Goal: Task Accomplishment & Management: Manage account settings

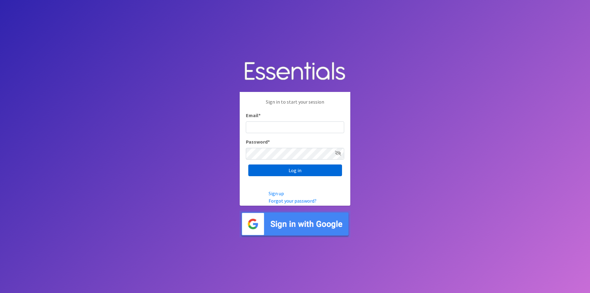
type input "maggie.schneemann@gmail.com"
click at [307, 171] on input "Log in" at bounding box center [295, 170] width 94 height 12
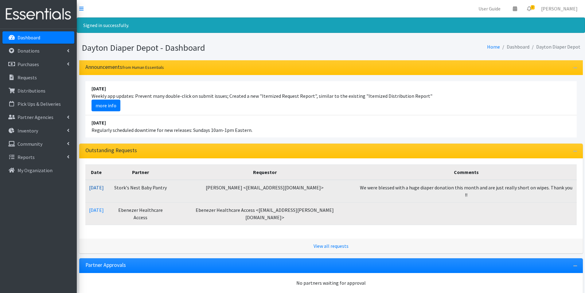
click at [102, 187] on link "[DATE]" at bounding box center [96, 187] width 15 height 6
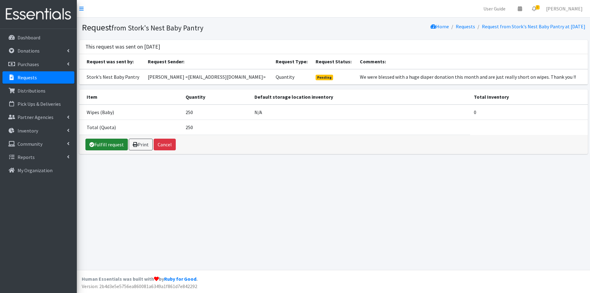
click at [108, 143] on link "Fulfill request" at bounding box center [106, 145] width 42 height 12
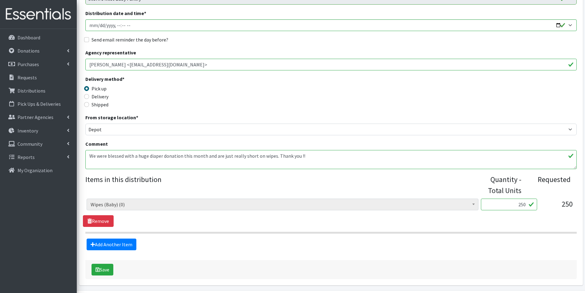
scroll to position [92, 0]
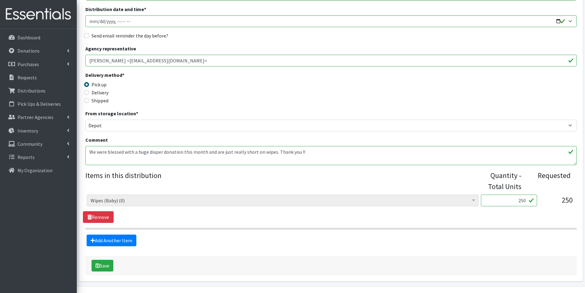
click at [515, 200] on input "250" at bounding box center [509, 200] width 56 height 12
type input "0"
type input "180"
click at [103, 266] on button "Save" at bounding box center [103, 266] width 22 height 12
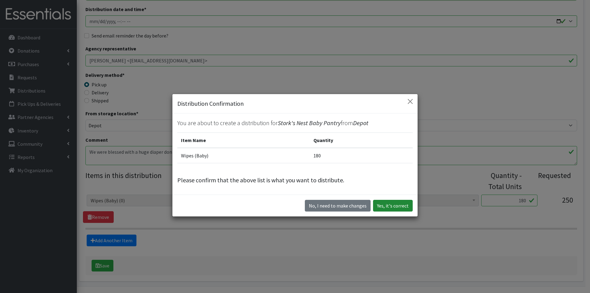
click at [399, 206] on button "Yes, it's correct" at bounding box center [393, 206] width 40 height 12
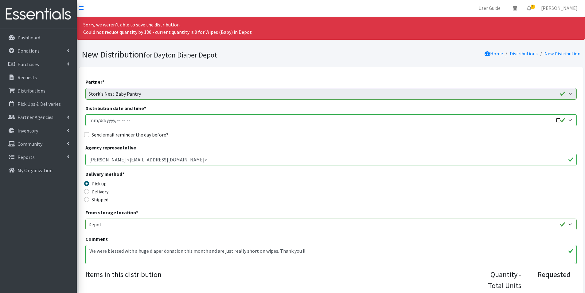
scroll to position [0, 0]
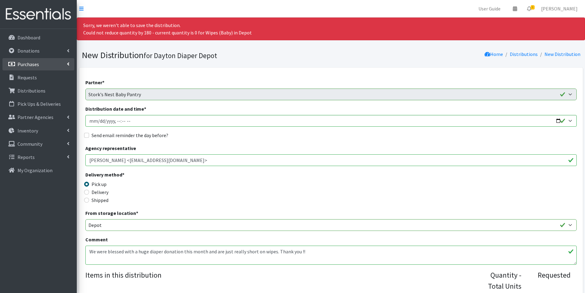
click at [28, 64] on p "Purchases" at bounding box center [29, 64] width 22 height 6
click at [32, 92] on link "New Purchase" at bounding box center [38, 90] width 72 height 12
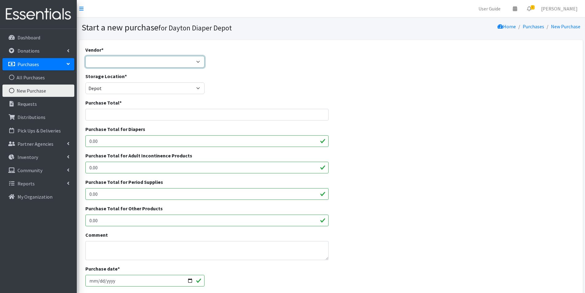
click at [122, 61] on select "JSL Partners Walmart ---Not Listed---" at bounding box center [145, 62] width 120 height 12
select select "606"
click at [85, 56] on select "JSL Partners Walmart ---Not Listed---" at bounding box center [145, 62] width 120 height 12
click at [101, 115] on input "Purchase Total *" at bounding box center [207, 115] width 244 height 12
click at [111, 113] on input "Purchase Total *" at bounding box center [207, 115] width 244 height 12
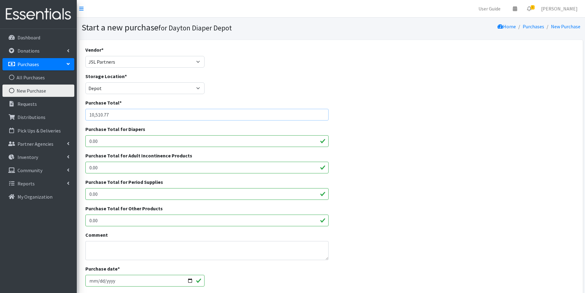
type input "10,510.77"
click at [108, 143] on input "0.00" at bounding box center [207, 141] width 244 height 12
drag, startPoint x: 108, startPoint y: 143, endPoint x: 85, endPoint y: 144, distance: 23.4
click at [85, 144] on div "Purchase Total for Diapers 0.00" at bounding box center [207, 138] width 248 height 26
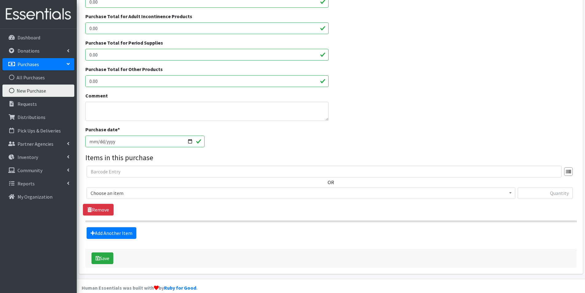
scroll to position [148, 0]
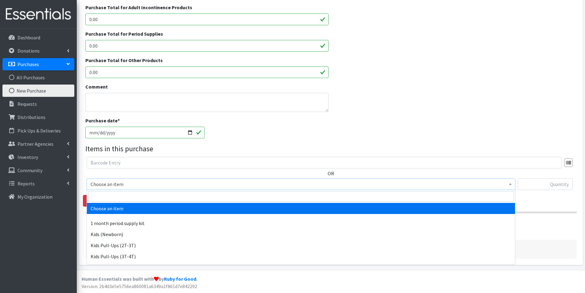
click at [125, 186] on span "Choose an item" at bounding box center [301, 184] width 421 height 9
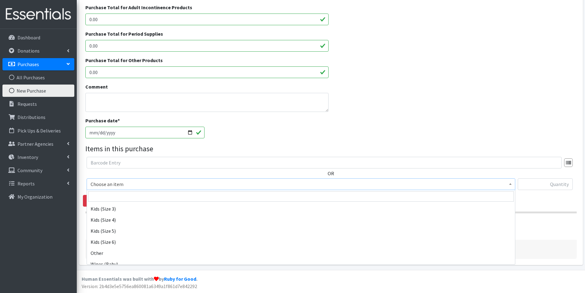
scroll to position [92, 0]
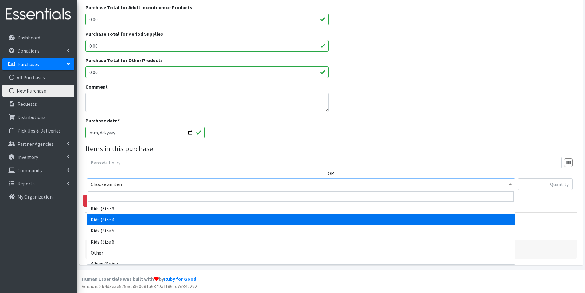
select select "15038"
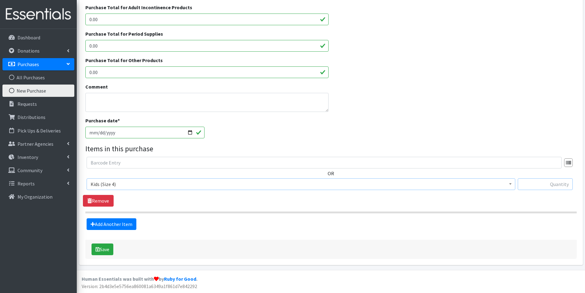
click at [551, 184] on input "text" at bounding box center [545, 184] width 55 height 12
click at [544, 183] on input "text" at bounding box center [545, 184] width 55 height 12
type input "9450"
click at [104, 225] on link "Add Another Item" at bounding box center [112, 224] width 50 height 12
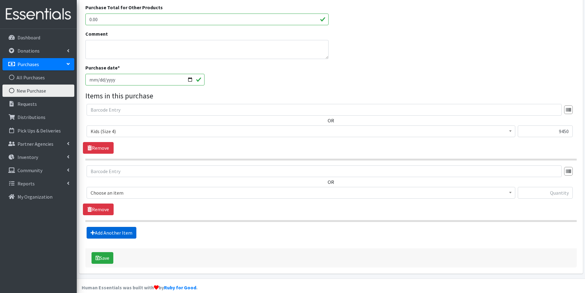
scroll to position [210, 0]
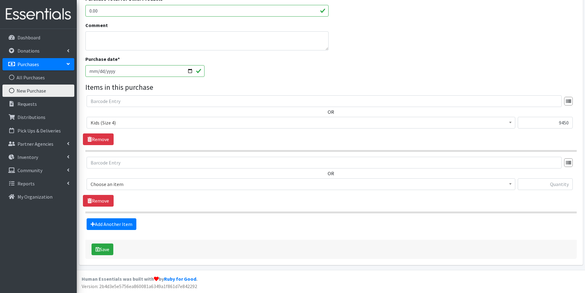
click at [182, 185] on span "Choose an item" at bounding box center [301, 184] width 421 height 9
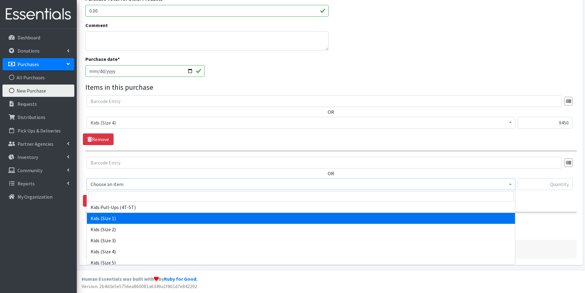
scroll to position [61, 0]
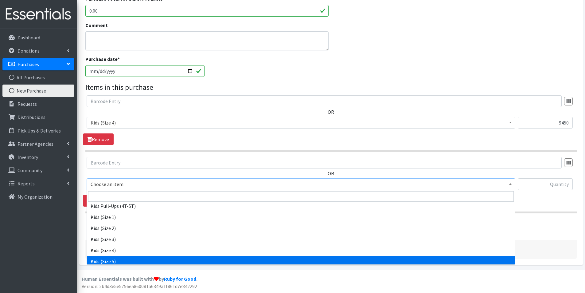
select select "15044"
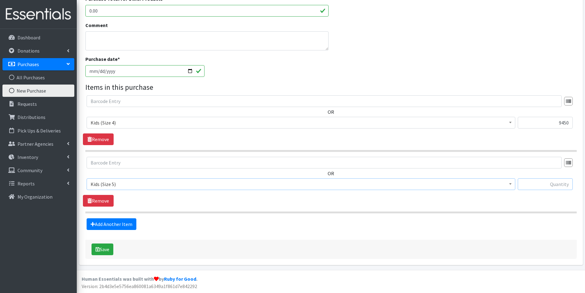
click at [553, 184] on input "text" at bounding box center [545, 184] width 55 height 12
click at [544, 183] on input "text" at bounding box center [545, 184] width 55 height 12
type input "1"
type input "11600"
click at [112, 224] on link "Add Another Item" at bounding box center [112, 224] width 50 height 12
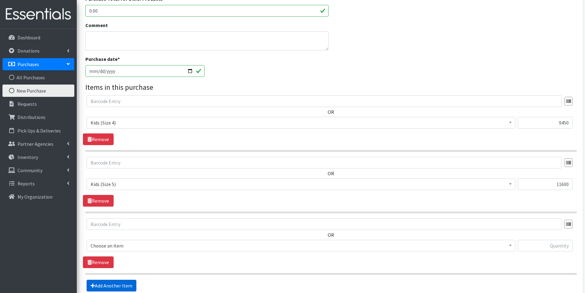
scroll to position [271, 0]
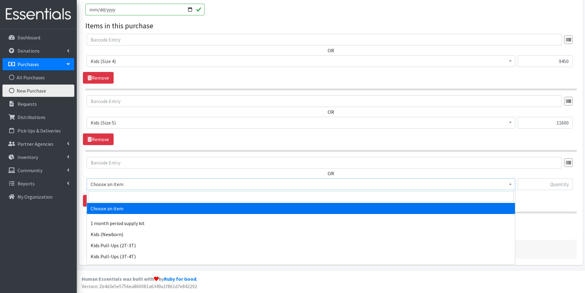
click at [106, 185] on span "Choose an item" at bounding box center [301, 184] width 421 height 9
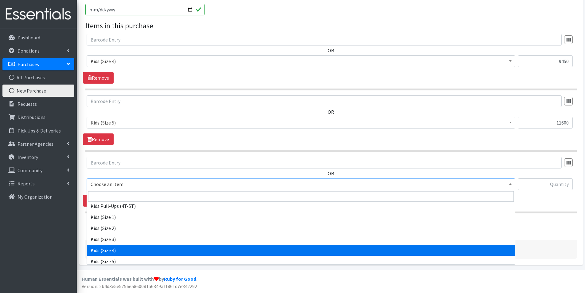
scroll to position [92, 0]
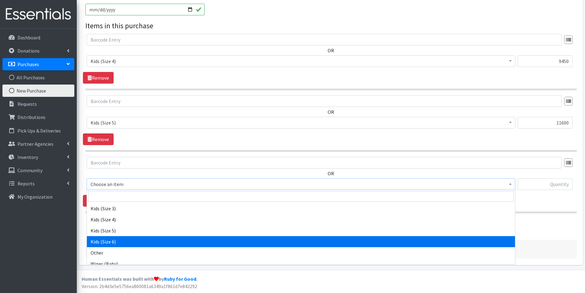
select select "15071"
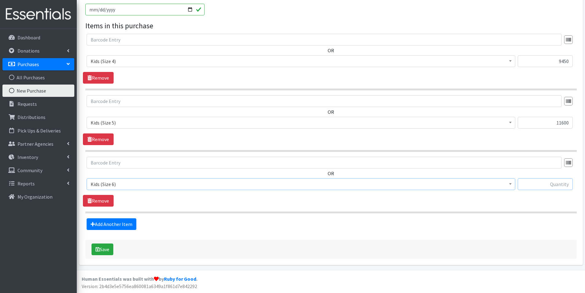
drag, startPoint x: 544, startPoint y: 182, endPoint x: 552, endPoint y: 182, distance: 7.4
click at [551, 182] on input "text" at bounding box center [545, 184] width 55 height 12
type input "11600"
click at [109, 225] on link "Add Another Item" at bounding box center [112, 224] width 50 height 12
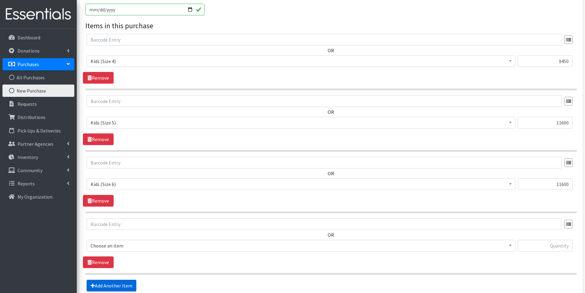
scroll to position [332, 0]
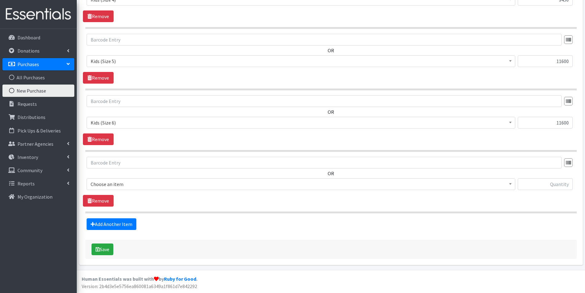
click at [117, 184] on span "Choose an item" at bounding box center [301, 184] width 421 height 9
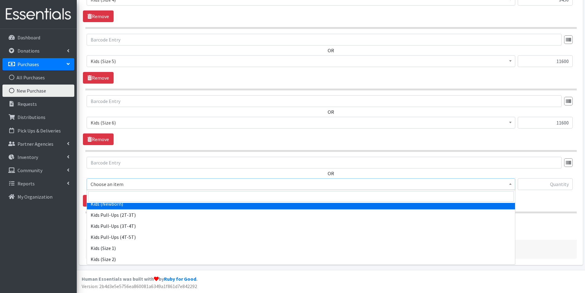
scroll to position [31, 0]
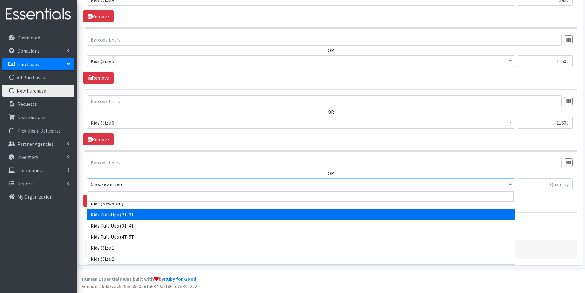
select select "15045"
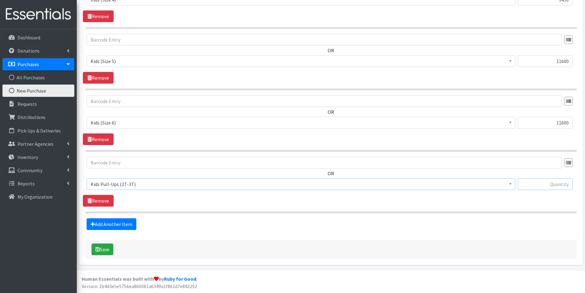
click at [542, 182] on input "text" at bounding box center [545, 184] width 55 height 12
type input "4000"
click at [100, 225] on link "Add Another Item" at bounding box center [112, 224] width 50 height 12
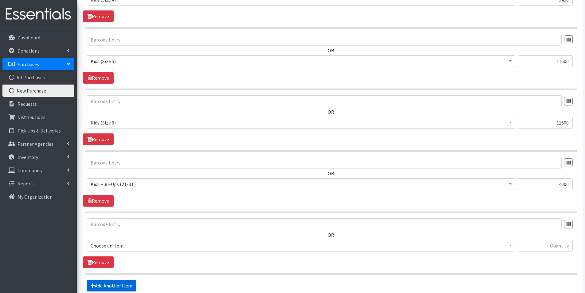
scroll to position [394, 0]
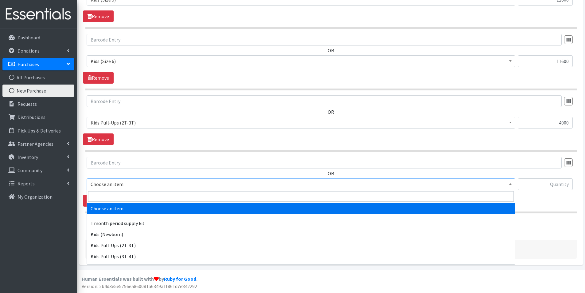
click at [102, 185] on span "Choose an item" at bounding box center [301, 184] width 421 height 9
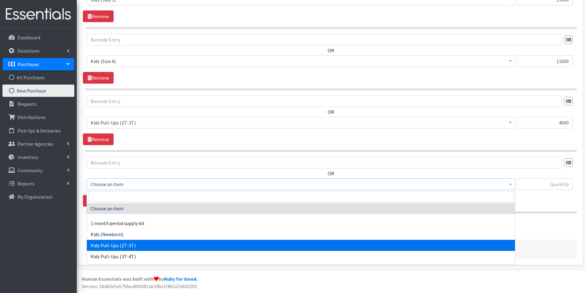
scroll to position [31, 0]
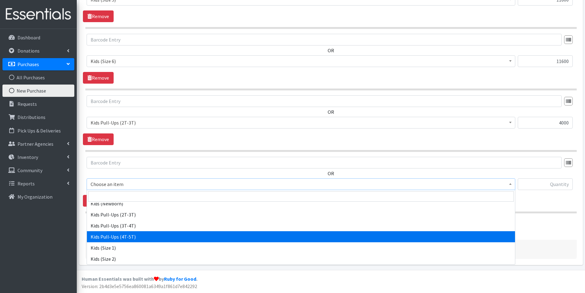
select select "15074"
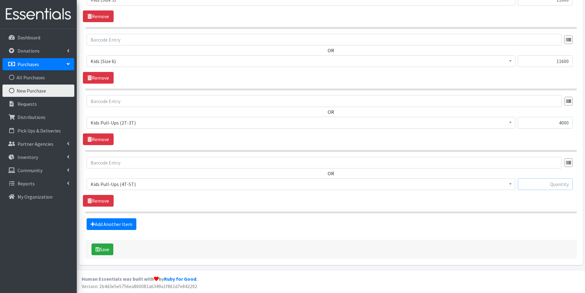
click at [540, 186] on input "text" at bounding box center [545, 184] width 55 height 12
type input "2"
type input "4000"
click at [107, 223] on link "Add Another Item" at bounding box center [112, 224] width 50 height 12
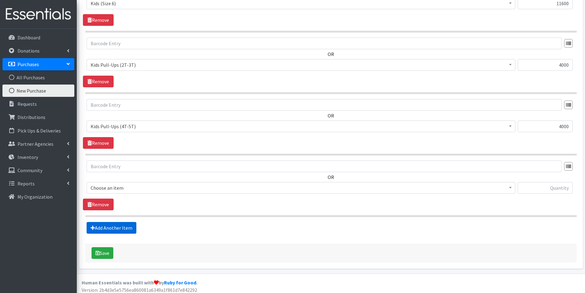
scroll to position [455, 0]
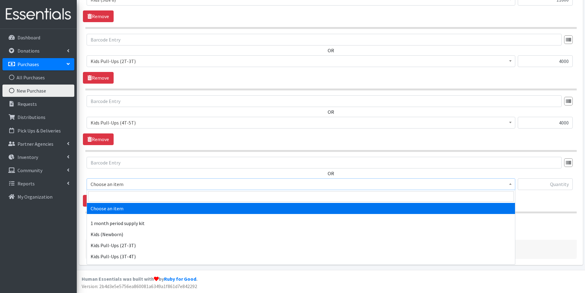
click at [116, 184] on span "Choose an item" at bounding box center [301, 184] width 421 height 9
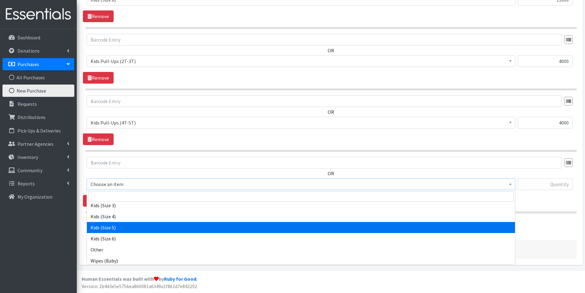
scroll to position [97, 0]
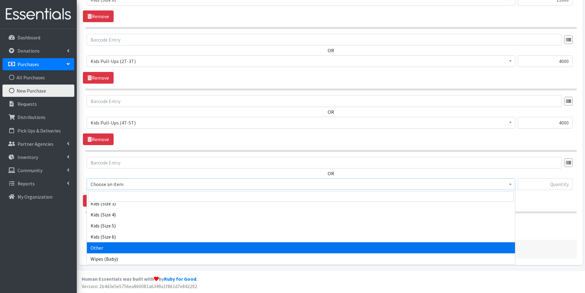
select select "15078"
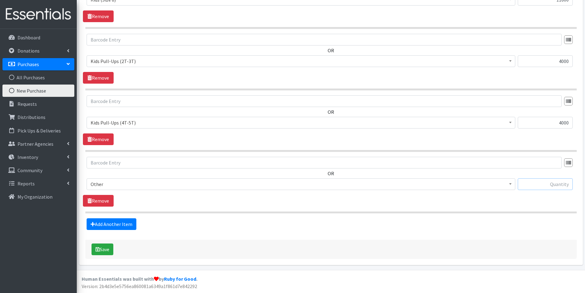
click at [543, 189] on input "text" at bounding box center [545, 184] width 55 height 12
type input "2000"
click at [112, 223] on link "Add Another Item" at bounding box center [112, 224] width 50 height 12
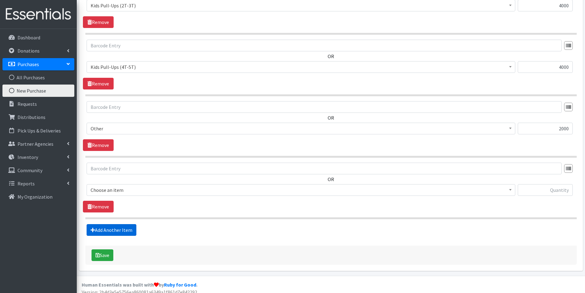
scroll to position [517, 0]
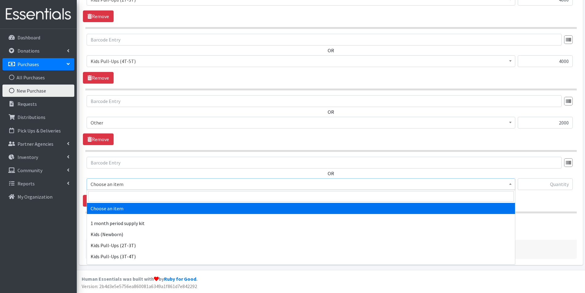
click at [117, 186] on span "Choose an item" at bounding box center [301, 184] width 421 height 9
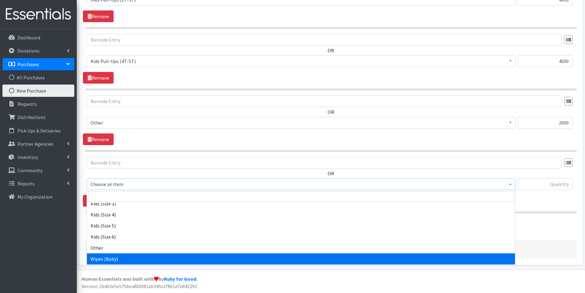
select select "15043"
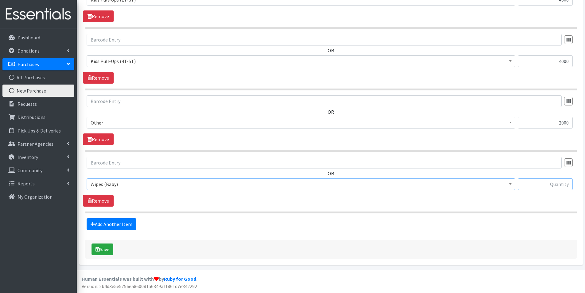
click at [550, 184] on input "text" at bounding box center [545, 184] width 55 height 12
type input "1260"
click at [103, 248] on button "Save" at bounding box center [103, 249] width 22 height 12
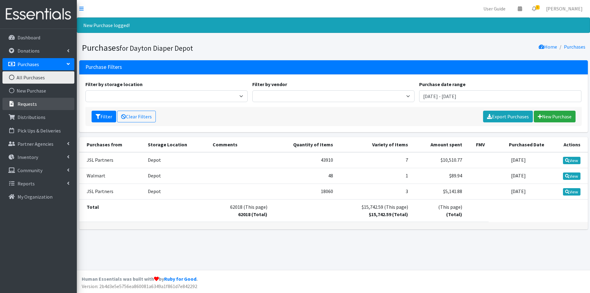
click at [30, 105] on p "Requests" at bounding box center [27, 104] width 19 height 6
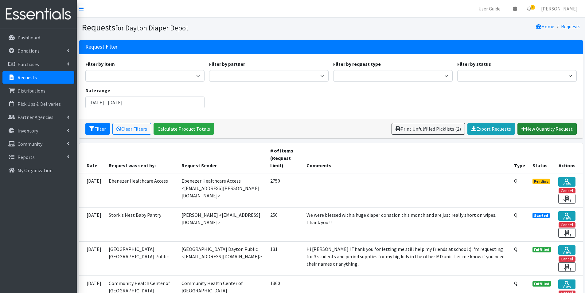
click at [554, 130] on link "New Quantity Request" at bounding box center [547, 129] width 59 height 12
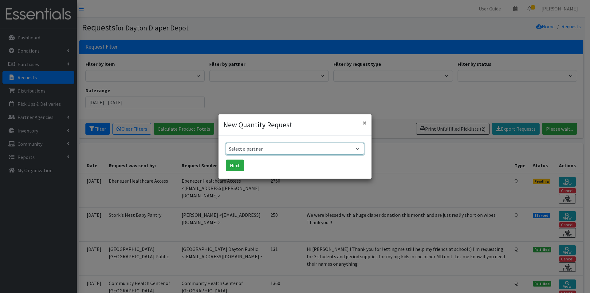
click at [236, 150] on select "Select a partner 13:13 Airmen's Attic Anchor Ministries Bellbrook Sugarcreek Co…" at bounding box center [295, 149] width 138 height 12
select select "6435"
click at [226, 143] on select "Select a partner 13:13 Airmen's Attic Anchor Ministries Bellbrook Sugarcreek Co…" at bounding box center [295, 149] width 138 height 12
click at [229, 168] on button "Next" at bounding box center [235, 165] width 18 height 12
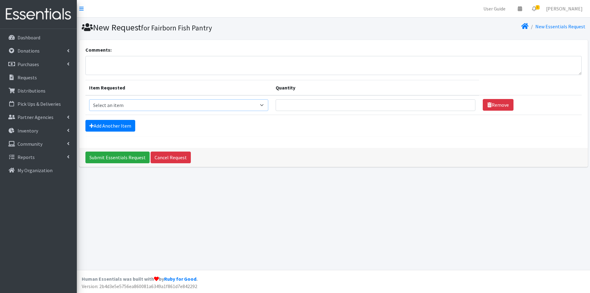
click at [115, 105] on select "Select an item 1 month period supply kit Kids (Newborn) Kids (Size 1) Kids (Siz…" at bounding box center [178, 105] width 179 height 12
select select "15038"
click at [89, 99] on select "Select an item 1 month period supply kit Kids (Newborn) Kids (Size 1) Kids (Siz…" at bounding box center [178, 105] width 179 height 12
click at [332, 103] on input "Quantity" at bounding box center [376, 105] width 200 height 12
type input "900"
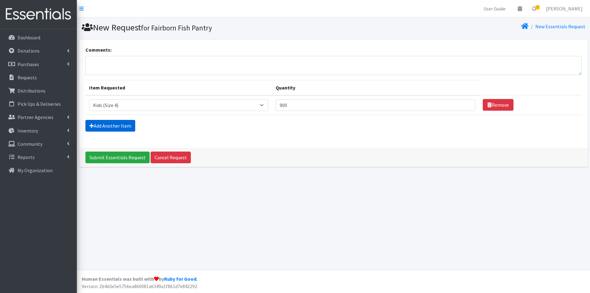
click at [111, 126] on link "Add Another Item" at bounding box center [110, 126] width 50 height 12
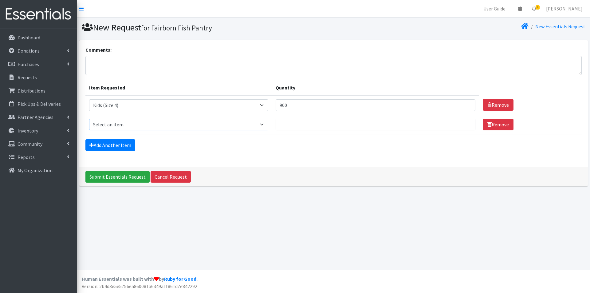
click at [116, 125] on select "Select an item 1 month period supply kit Kids (Newborn) Kids (Size 1) Kids (Siz…" at bounding box center [178, 125] width 179 height 12
select select "15044"
click at [89, 119] on select "Select an item 1 month period supply kit Kids (Newborn) Kids (Size 1) Kids (Siz…" at bounding box center [178, 125] width 179 height 12
click at [292, 124] on input "Quantity" at bounding box center [376, 125] width 200 height 12
type input "1000"
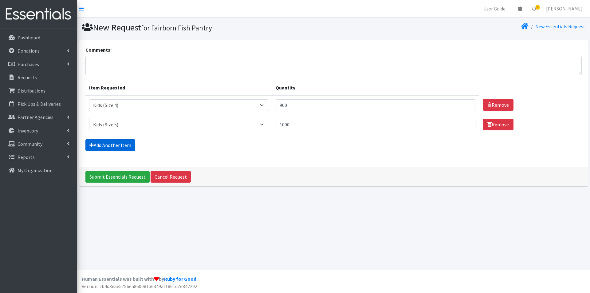
click at [106, 143] on link "Add Another Item" at bounding box center [110, 145] width 50 height 12
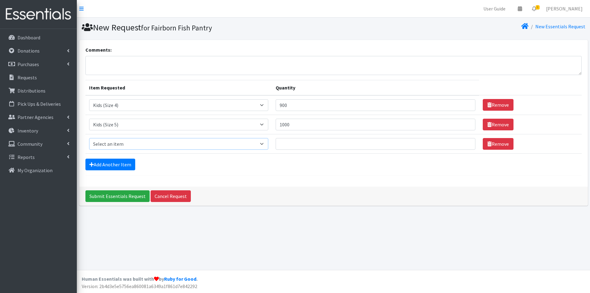
click at [116, 146] on select "Select an item 1 month period supply kit Kids (Newborn) Kids (Size 1) Kids (Siz…" at bounding box center [178, 144] width 179 height 12
select select "15071"
click at [89, 138] on select "Select an item 1 month period supply kit Kids (Newborn) Kids (Size 1) Kids (Siz…" at bounding box center [178, 144] width 179 height 12
click at [299, 146] on input "Quantity" at bounding box center [376, 144] width 200 height 12
type input "1"
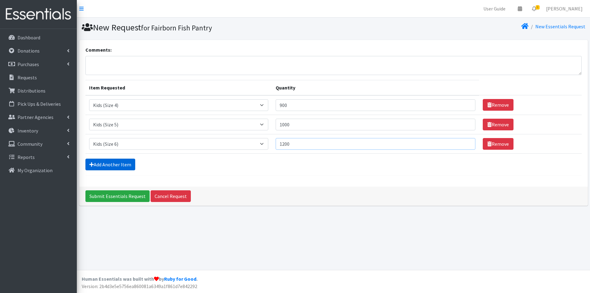
type input "1200"
click at [110, 165] on link "Add Another Item" at bounding box center [110, 165] width 50 height 12
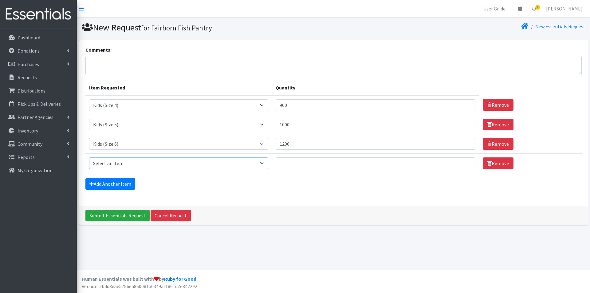
click at [111, 164] on select "Select an item 1 month period supply kit Kids (Newborn) Kids (Size 1) Kids (Siz…" at bounding box center [178, 163] width 179 height 12
select select "15040"
click at [89, 157] on select "Select an item 1 month period supply kit Kids (Newborn) Kids (Size 1) Kids (Siz…" at bounding box center [178, 163] width 179 height 12
click at [294, 164] on input "Quantity" at bounding box center [376, 163] width 200 height 12
type input "600"
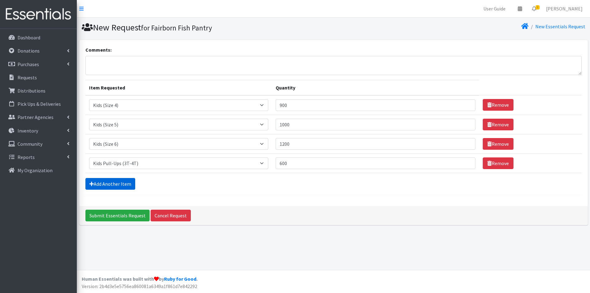
click at [108, 185] on link "Add Another Item" at bounding box center [110, 184] width 50 height 12
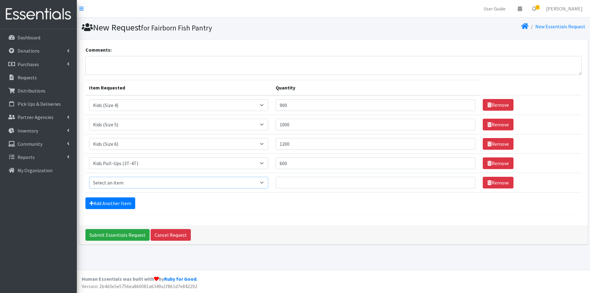
click at [112, 184] on select "Select an item 1 month period supply kit Kids (Newborn) Kids (Size 1) Kids (Siz…" at bounding box center [178, 183] width 179 height 12
select select "15074"
click at [89, 177] on select "Select an item 1 month period supply kit Kids (Newborn) Kids (Size 1) Kids (Siz…" at bounding box center [178, 183] width 179 height 12
click at [296, 186] on input "Quantity" at bounding box center [376, 183] width 200 height 12
type input "800"
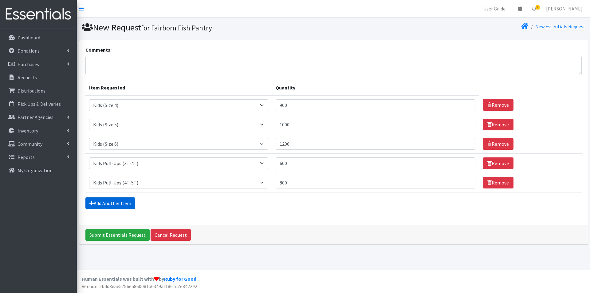
click at [118, 204] on link "Add Another Item" at bounding box center [110, 203] width 50 height 12
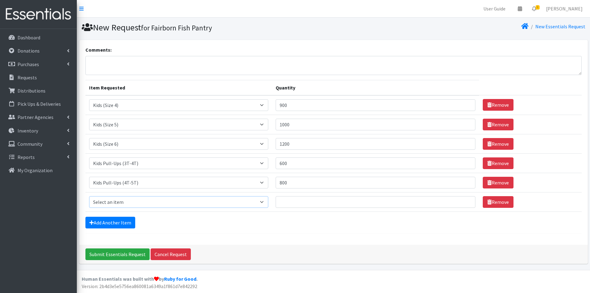
click at [118, 203] on select "Select an item 1 month period supply kit Kids (Newborn) Kids (Size 1) Kids (Siz…" at bounding box center [178, 202] width 179 height 12
select select "15043"
click at [89, 196] on select "Select an item 1 month period supply kit Kids (Newborn) Kids (Size 1) Kids (Siz…" at bounding box center [178, 202] width 179 height 12
click at [306, 202] on input "Quantity" at bounding box center [376, 202] width 200 height 12
click at [293, 200] on input "Quantity" at bounding box center [376, 202] width 200 height 12
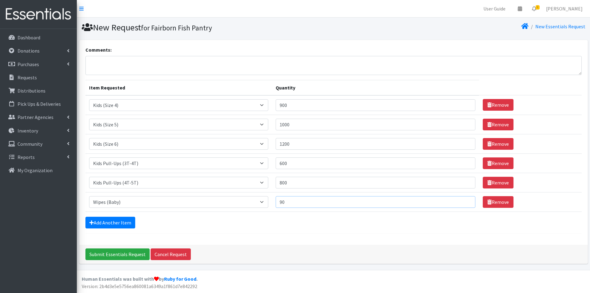
type input "90"
click at [114, 253] on input "Submit Essentials Request" at bounding box center [117, 254] width 64 height 12
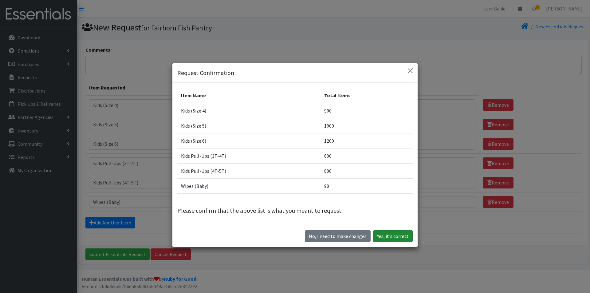
click at [400, 235] on button "Yes, it's correct" at bounding box center [393, 236] width 40 height 12
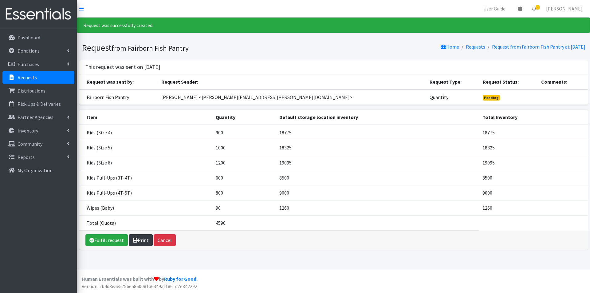
click at [142, 239] on link "Print" at bounding box center [141, 240] width 24 height 12
click at [39, 36] on p "Dashboard" at bounding box center [29, 37] width 23 height 6
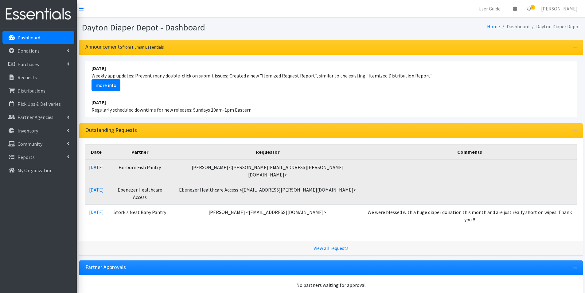
click at [104, 167] on link "[DATE]" at bounding box center [96, 167] width 15 height 6
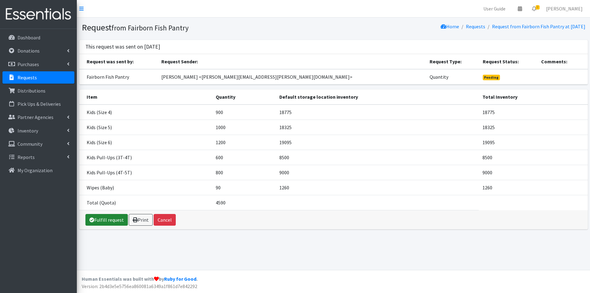
click at [109, 219] on link "Fulfill request" at bounding box center [106, 220] width 42 height 12
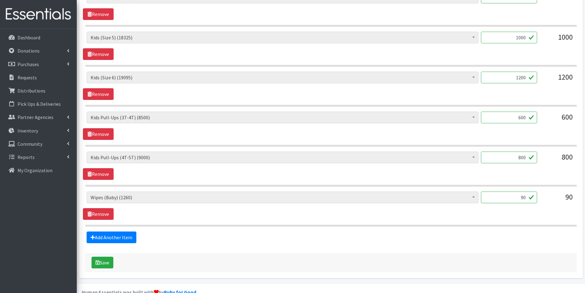
scroll to position [308, 0]
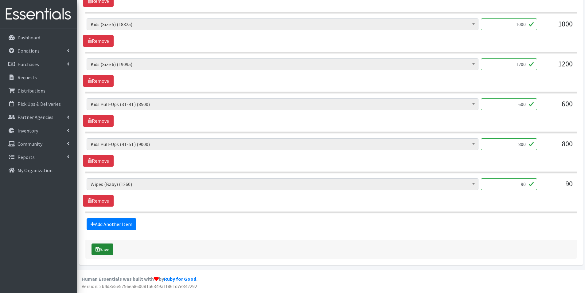
click at [105, 249] on button "Save" at bounding box center [103, 249] width 22 height 12
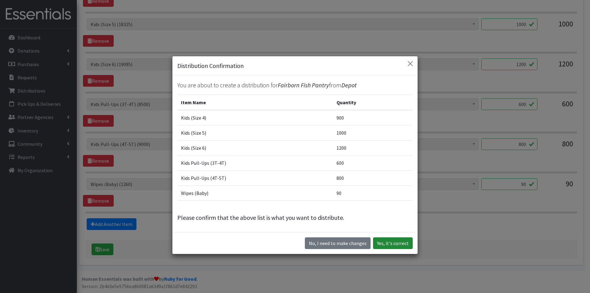
click at [395, 242] on button "Yes, it's correct" at bounding box center [393, 243] width 40 height 12
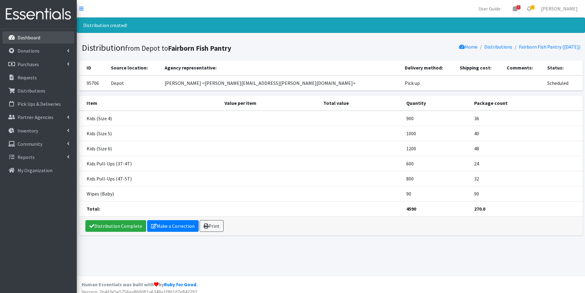
click at [23, 37] on p "Dashboard" at bounding box center [29, 37] width 23 height 6
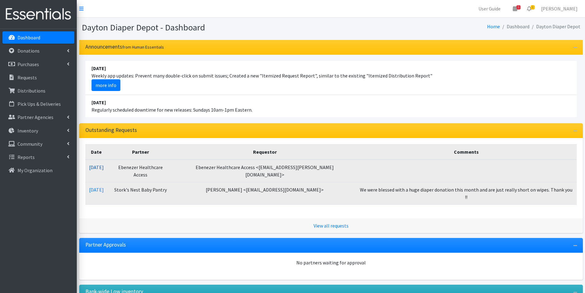
click at [102, 168] on link "[DATE]" at bounding box center [96, 167] width 15 height 6
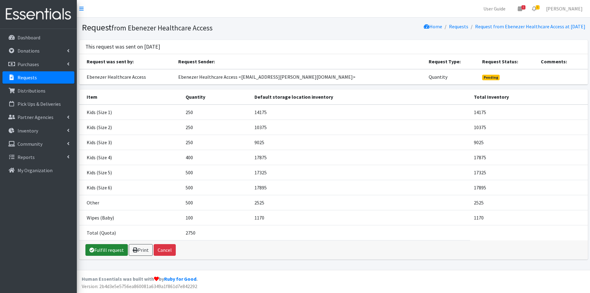
click at [104, 250] on link "Fulfill request" at bounding box center [106, 250] width 42 height 12
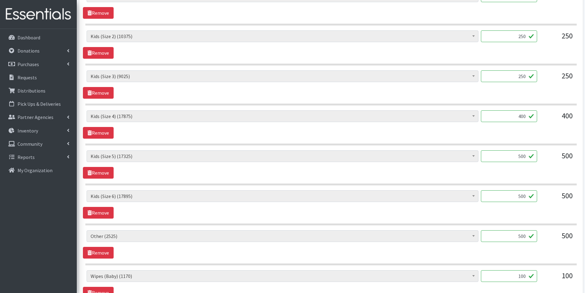
scroll to position [307, 0]
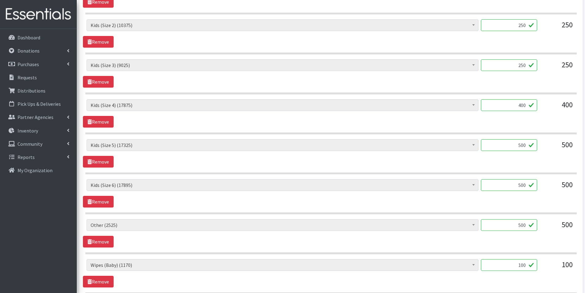
click at [516, 265] on input "100" at bounding box center [509, 265] width 56 height 12
type input "0"
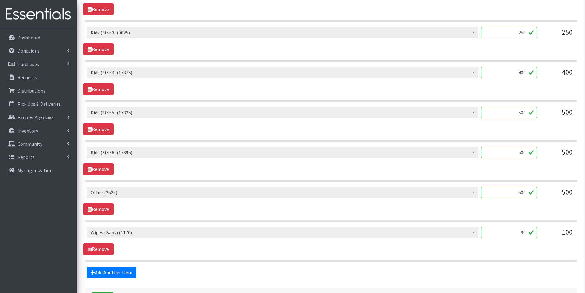
scroll to position [369, 0]
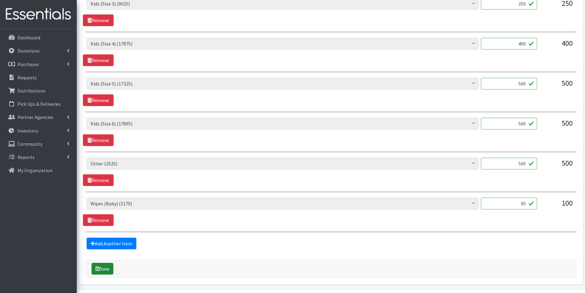
type input "90"
click at [101, 271] on button "Save" at bounding box center [103, 269] width 22 height 12
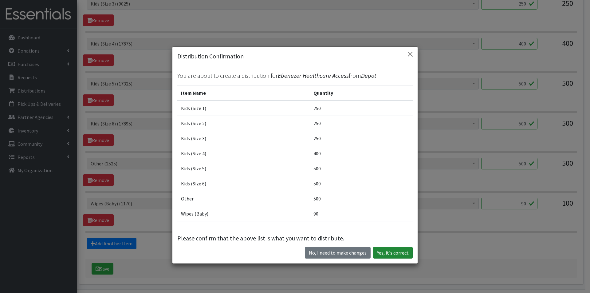
click at [398, 253] on button "Yes, it's correct" at bounding box center [393, 253] width 40 height 12
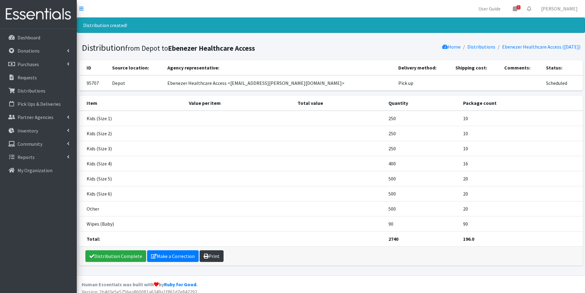
click at [208, 257] on link "Print" at bounding box center [212, 256] width 24 height 12
click at [41, 37] on link "Dashboard" at bounding box center [38, 37] width 72 height 12
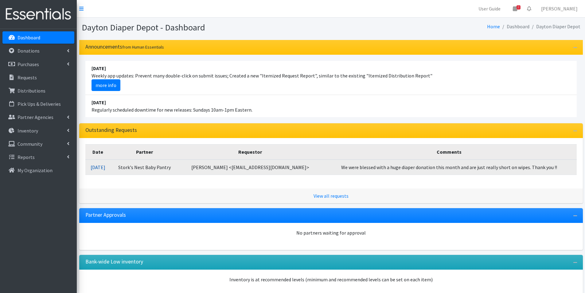
click at [105, 168] on link "[DATE]" at bounding box center [98, 167] width 15 height 6
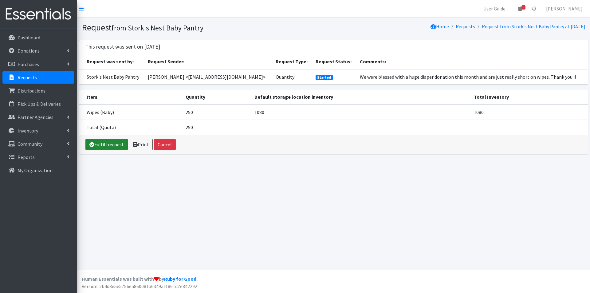
click at [100, 144] on link "Fulfill request" at bounding box center [106, 145] width 42 height 12
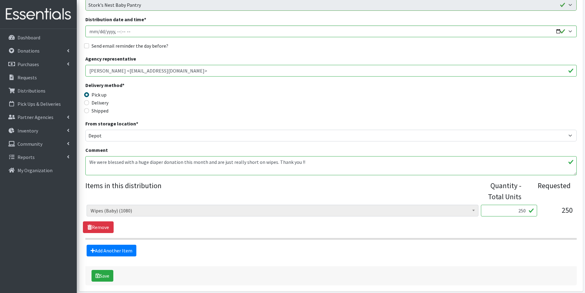
scroll to position [108, 0]
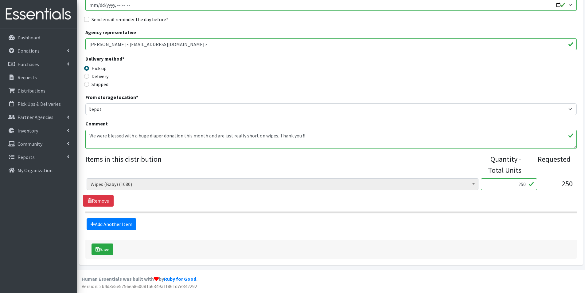
click at [515, 183] on input "250" at bounding box center [509, 184] width 56 height 12
type input "0"
click at [31, 76] on p "Requests" at bounding box center [27, 77] width 19 height 6
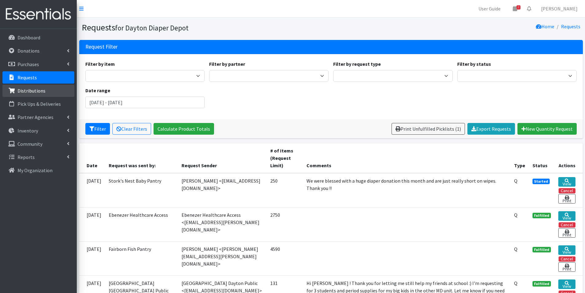
click at [29, 91] on p "Distributions" at bounding box center [32, 91] width 28 height 6
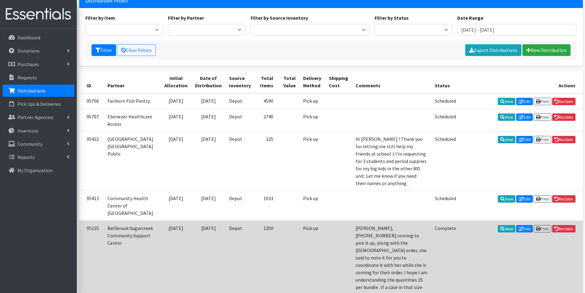
scroll to position [31, 0]
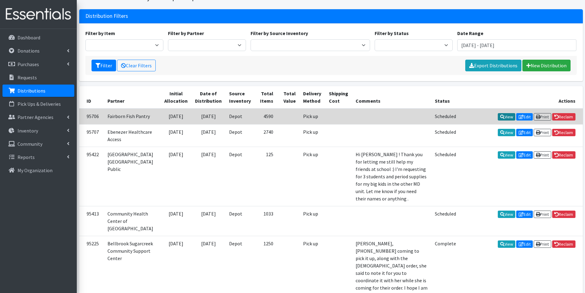
click at [504, 116] on link "View" at bounding box center [507, 116] width 18 height 7
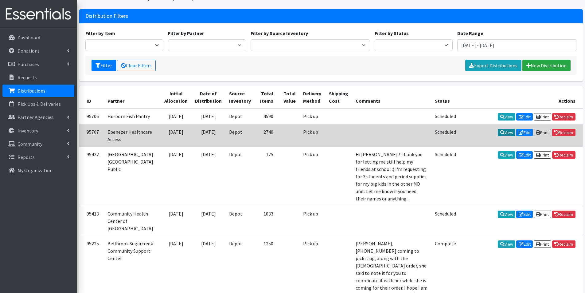
click at [503, 136] on link "View" at bounding box center [507, 132] width 18 height 7
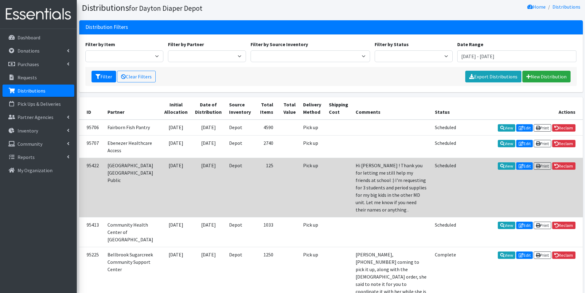
scroll to position [0, 0]
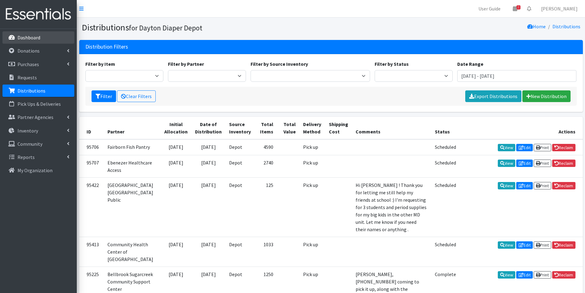
click at [33, 37] on p "Dashboard" at bounding box center [29, 37] width 23 height 6
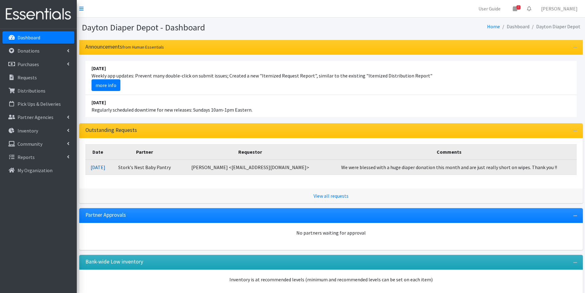
click at [105, 169] on link "[DATE]" at bounding box center [98, 167] width 15 height 6
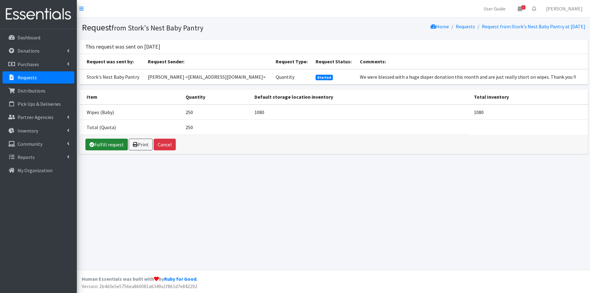
click at [99, 144] on link "Fulfill request" at bounding box center [106, 145] width 42 height 12
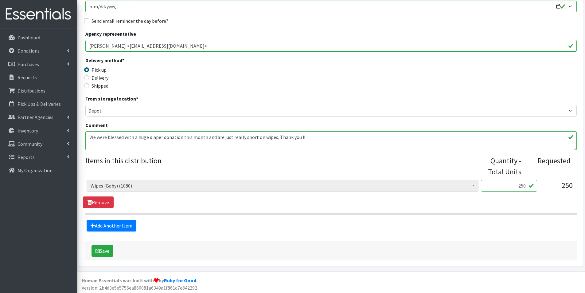
scroll to position [108, 0]
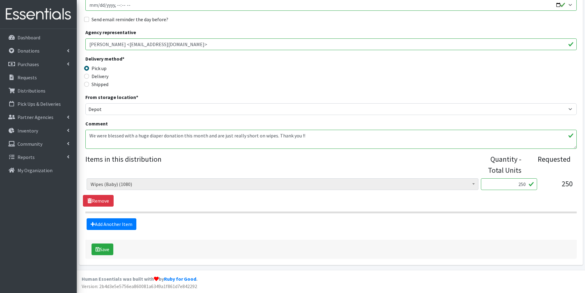
click at [508, 184] on input "250" at bounding box center [509, 184] width 56 height 12
type input "0"
type input "216"
click at [100, 250] on button "Save" at bounding box center [103, 249] width 22 height 12
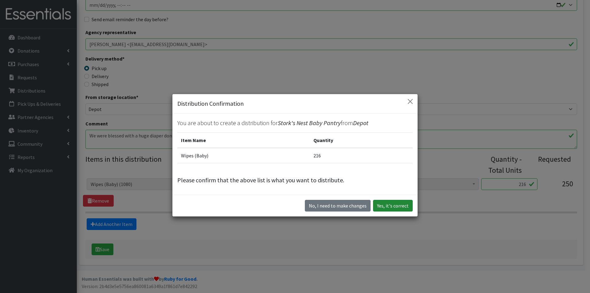
click at [389, 206] on button "Yes, it's correct" at bounding box center [393, 206] width 40 height 12
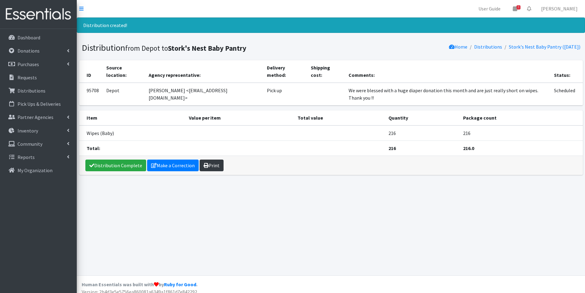
click at [213, 159] on link "Print" at bounding box center [212, 165] width 24 height 12
click at [37, 36] on p "Dashboard" at bounding box center [29, 37] width 23 height 6
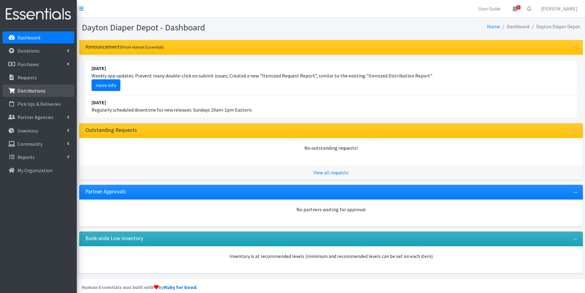
click at [24, 88] on p "Distributions" at bounding box center [32, 91] width 28 height 6
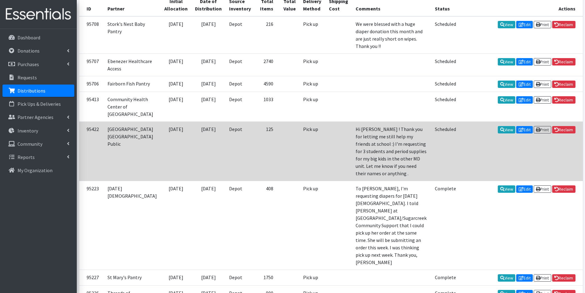
scroll to position [154, 0]
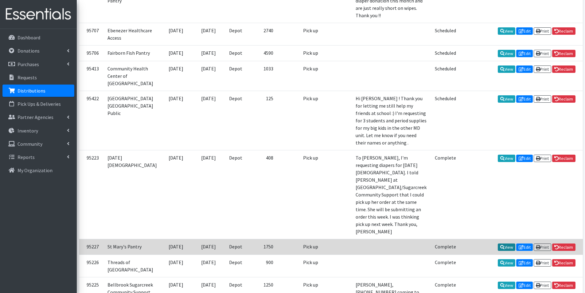
click at [501, 243] on link "View" at bounding box center [507, 246] width 18 height 7
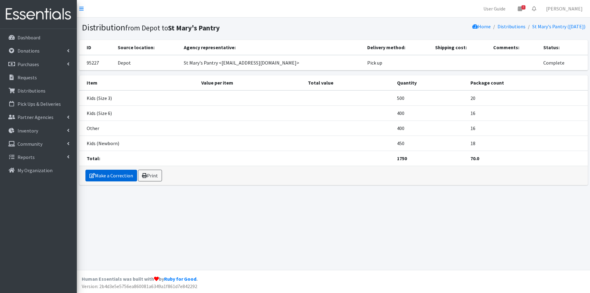
click at [104, 177] on link "Make a Correction" at bounding box center [111, 176] width 52 height 12
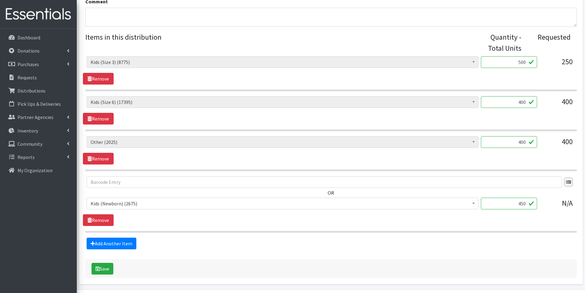
scroll to position [215, 0]
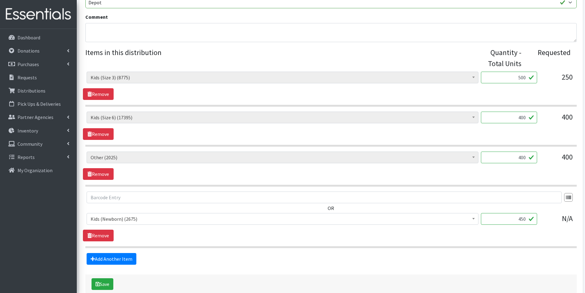
drag, startPoint x: 514, startPoint y: 157, endPoint x: 521, endPoint y: 160, distance: 7.2
click at [518, 159] on input "400" at bounding box center [509, 157] width 56 height 12
type input "200"
click at [103, 285] on button "Save" at bounding box center [103, 284] width 22 height 12
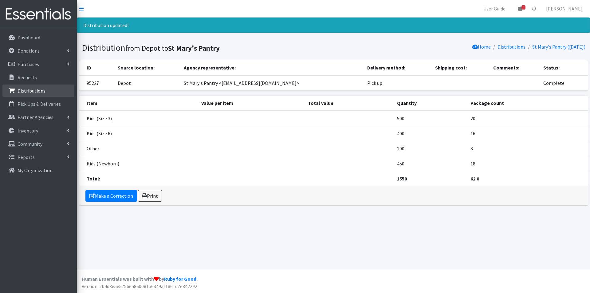
click at [27, 92] on p "Distributions" at bounding box center [32, 91] width 28 height 6
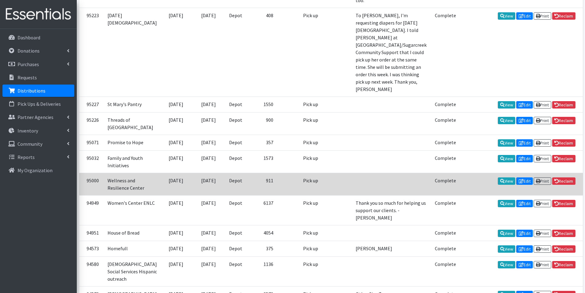
scroll to position [399, 0]
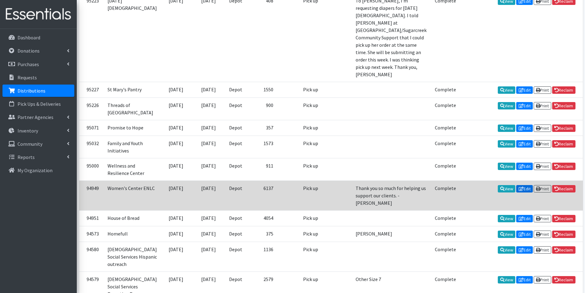
click at [525, 185] on link "Edit" at bounding box center [524, 188] width 17 height 7
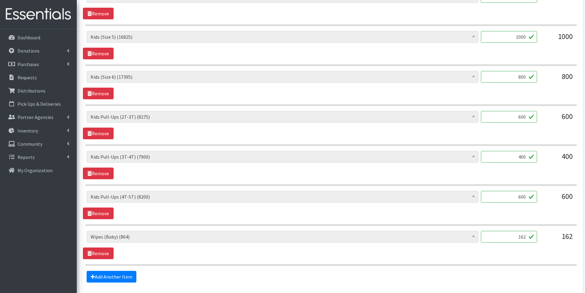
scroll to position [468, 0]
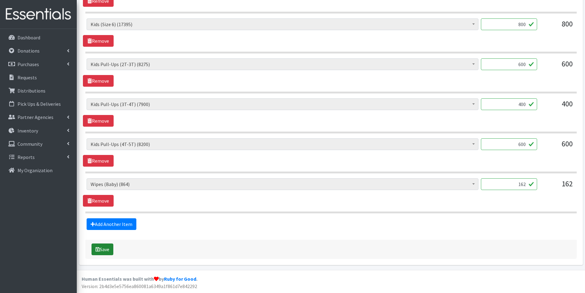
click at [104, 249] on button "Save" at bounding box center [103, 249] width 22 height 12
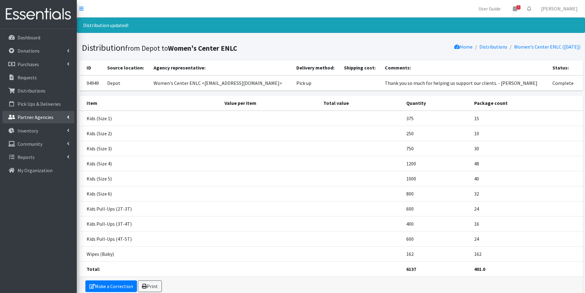
click at [25, 117] on p "Partner Agencies" at bounding box center [36, 117] width 36 height 6
click at [35, 131] on link "All Partners" at bounding box center [38, 130] width 72 height 12
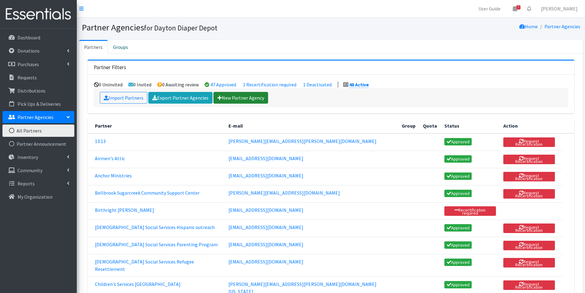
click at [225, 99] on link "New Partner Agency" at bounding box center [241, 98] width 55 height 12
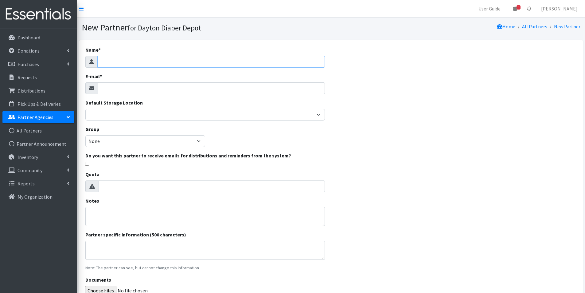
click at [114, 62] on input "Name *" at bounding box center [211, 62] width 228 height 12
type input "[PERSON_NAME][GEOGRAPHIC_DATA]"
click at [113, 88] on input "E-mail *" at bounding box center [211, 88] width 227 height 12
drag, startPoint x: 168, startPoint y: 87, endPoint x: 101, endPoint y: 88, distance: 67.3
click at [101, 88] on input "desonda Pepper Robertson" at bounding box center [211, 88] width 227 height 12
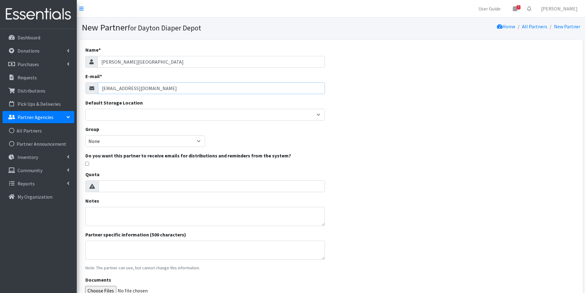
type input "dpepperr@daytonpublic.com"
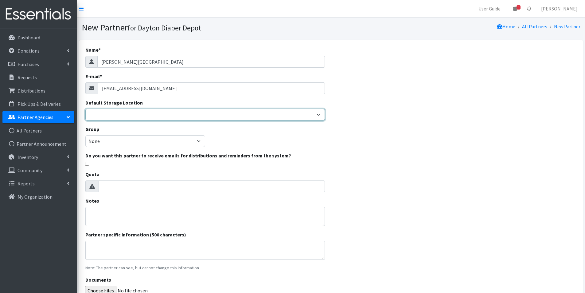
click at [94, 114] on select "Depot" at bounding box center [205, 115] width 240 height 12
select select "460"
click at [85, 109] on select "Depot" at bounding box center [205, 115] width 240 height 12
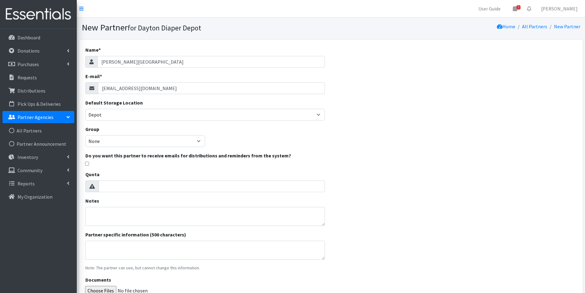
click at [87, 163] on input "checkbox" at bounding box center [87, 164] width 4 height 4
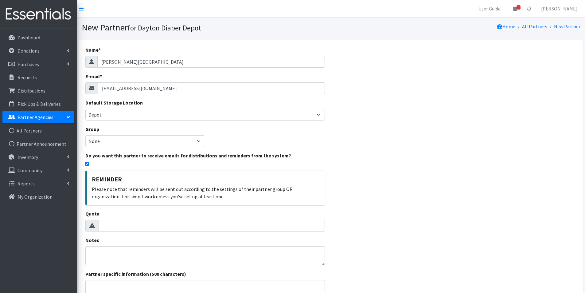
click at [88, 162] on input "checkbox" at bounding box center [87, 164] width 4 height 4
checkbox input "false"
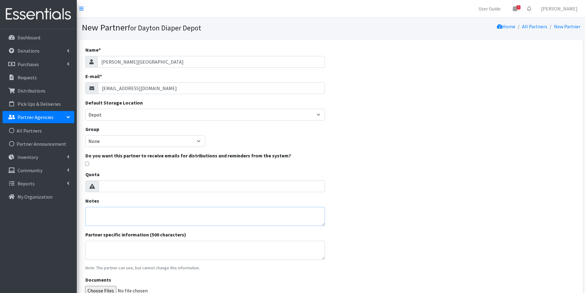
click at [97, 212] on textarea "Notes" at bounding box center [205, 216] width 240 height 19
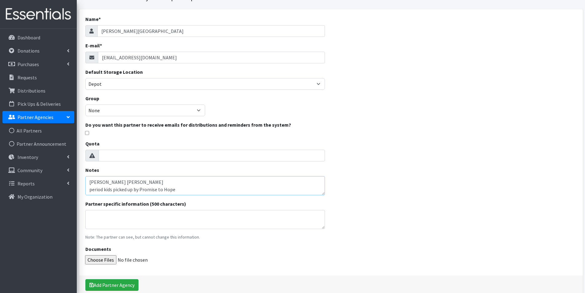
scroll to position [60, 0]
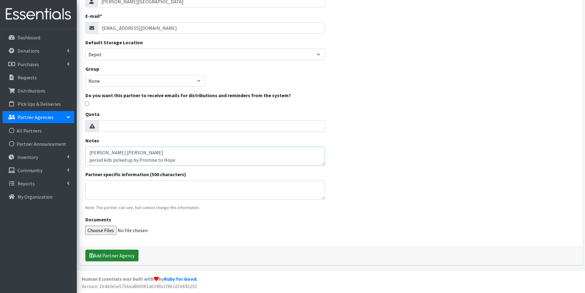
type textarea "Deshonda Pepper Robertson period kids picked up by Promise to Hope"
click at [111, 255] on button "Add Partner Agency" at bounding box center [111, 255] width 53 height 12
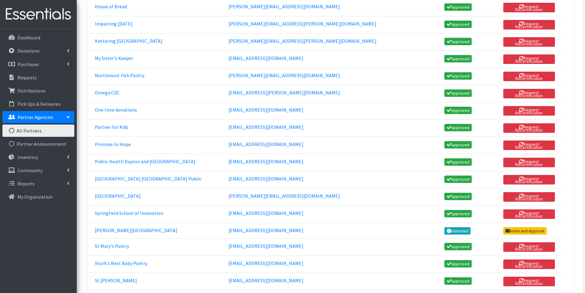
scroll to position [614, 0]
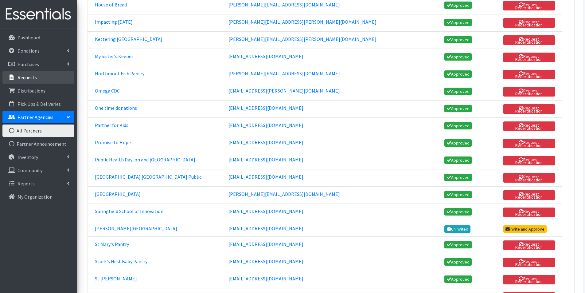
click at [27, 76] on p "Requests" at bounding box center [27, 77] width 19 height 6
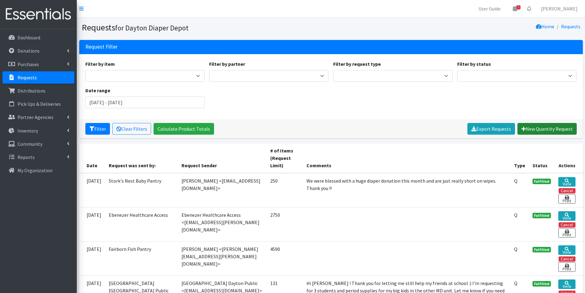
click at [544, 128] on link "New Quantity Request" at bounding box center [547, 129] width 59 height 12
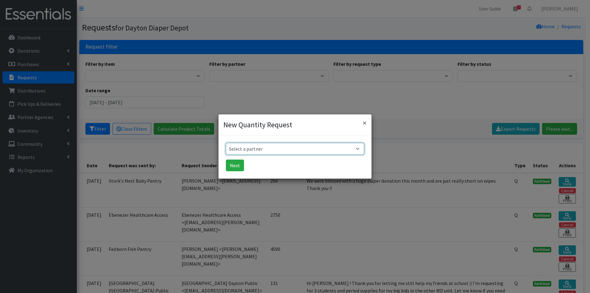
drag, startPoint x: 232, startPoint y: 147, endPoint x: 237, endPoint y: 149, distance: 4.7
click at [233, 147] on select "Select a partner 13:13 Airmen's Attic Anchor Ministries Bellbrook Sugarcreek Co…" at bounding box center [295, 149] width 138 height 12
select select "8077"
click at [226, 143] on select "Select a partner 13:13 Airmen's Attic Anchor Ministries Bellbrook Sugarcreek Co…" at bounding box center [295, 149] width 138 height 12
click at [234, 167] on button "Next" at bounding box center [235, 165] width 18 height 12
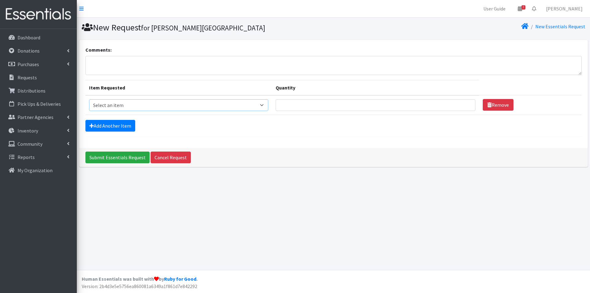
click at [108, 106] on select "Select an item 1 month period supply kit Kids (Newborn) Kids (Size 1) Kids (Siz…" at bounding box center [178, 105] width 179 height 12
select select "15290"
click at [89, 99] on select "Select an item 1 month period supply kit Kids (Newborn) Kids (Size 1) Kids (Siz…" at bounding box center [178, 105] width 179 height 12
click at [384, 106] on input "Quantity" at bounding box center [376, 105] width 200 height 12
type input "25"
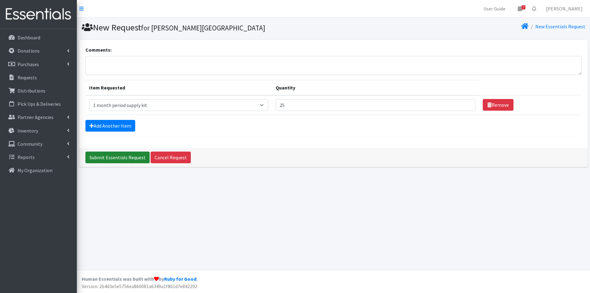
click at [107, 157] on input "Submit Essentials Request" at bounding box center [117, 157] width 64 height 12
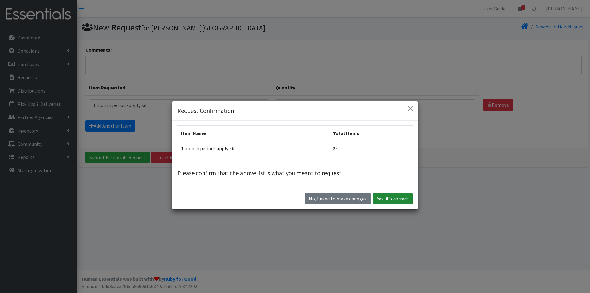
click at [390, 198] on button "Yes, it's correct" at bounding box center [393, 199] width 40 height 12
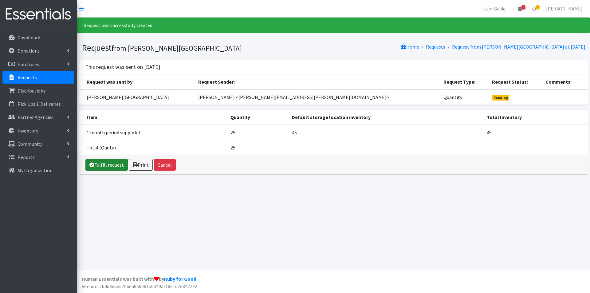
click at [103, 167] on link "Fulfill request" at bounding box center [106, 165] width 42 height 12
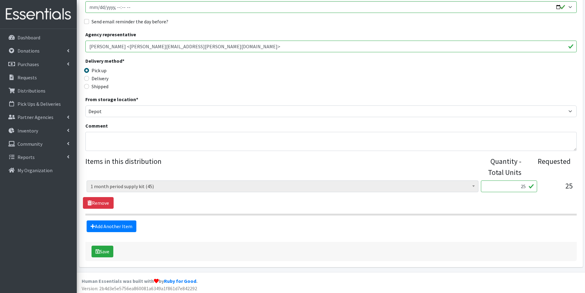
scroll to position [108, 0]
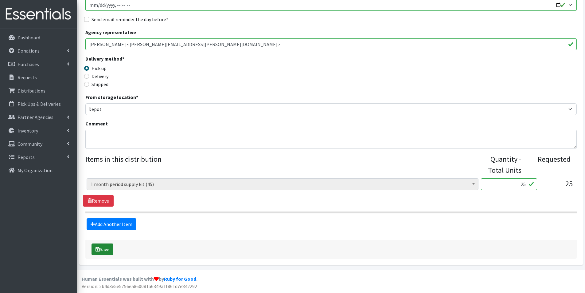
click at [105, 249] on button "Save" at bounding box center [103, 249] width 22 height 12
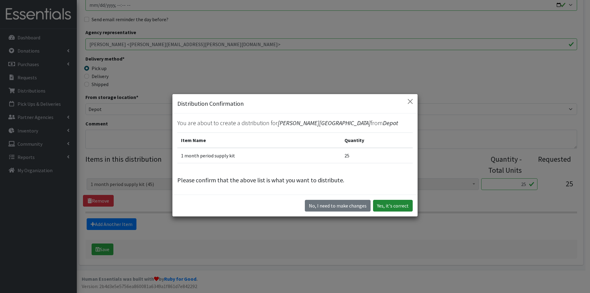
click at [393, 206] on button "Yes, it's correct" at bounding box center [393, 206] width 40 height 12
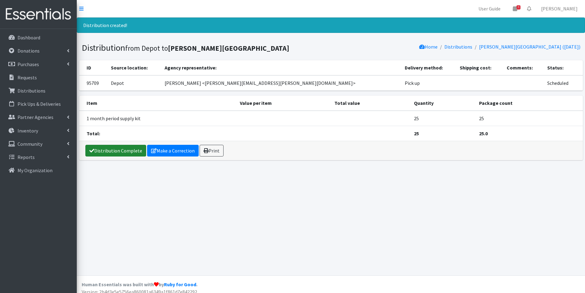
click at [117, 150] on link "Distribution Complete" at bounding box center [115, 151] width 61 height 12
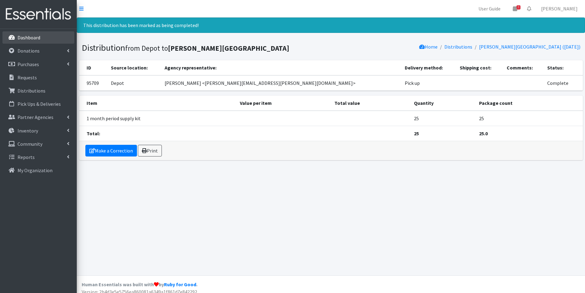
click at [25, 37] on p "Dashboard" at bounding box center [29, 37] width 23 height 6
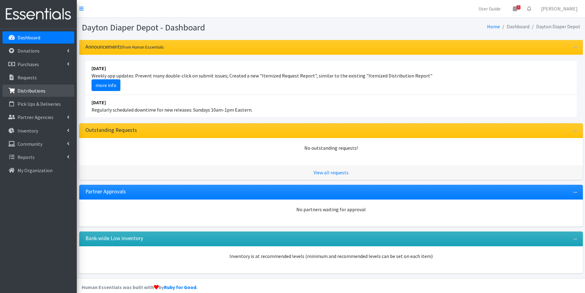
click at [40, 92] on p "Distributions" at bounding box center [32, 91] width 28 height 6
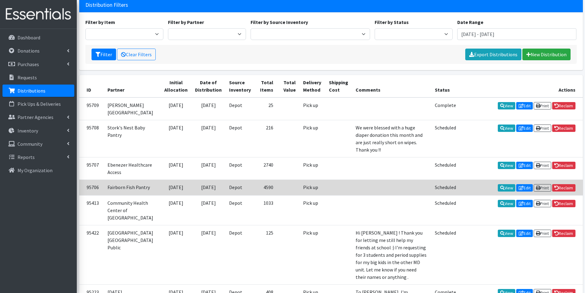
scroll to position [61, 0]
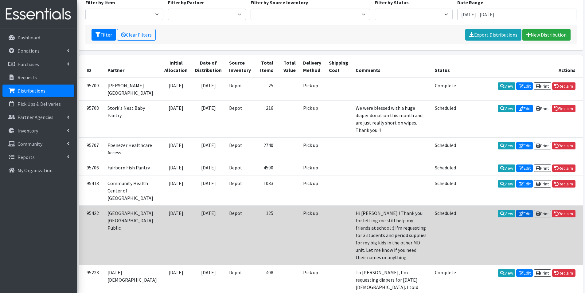
click at [523, 217] on link "Edit" at bounding box center [524, 213] width 17 height 7
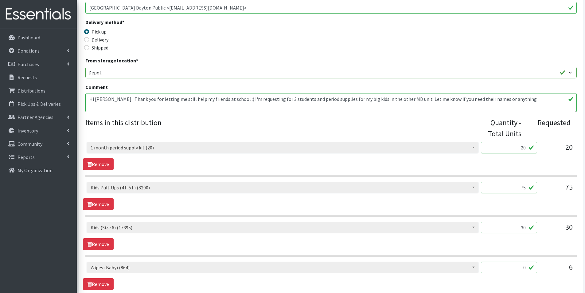
scroll to position [154, 0]
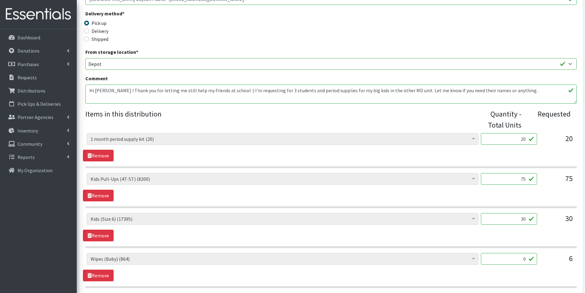
click at [516, 218] on input "30" at bounding box center [509, 219] width 56 height 12
type input "0"
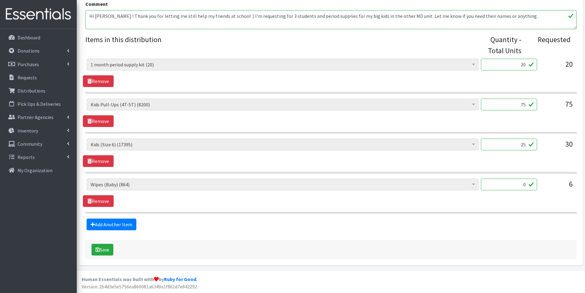
scroll to position [228, 0]
type input "25"
click at [98, 249] on icon "submit" at bounding box center [98, 249] width 4 height 5
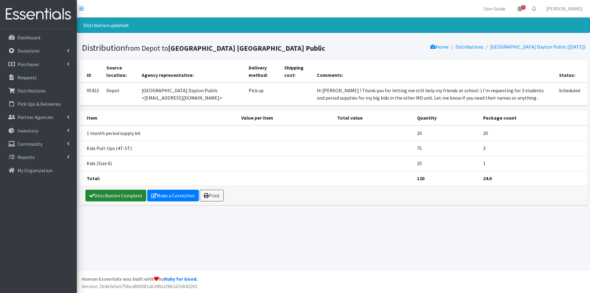
click at [106, 195] on link "Distribution Complete" at bounding box center [115, 196] width 61 height 12
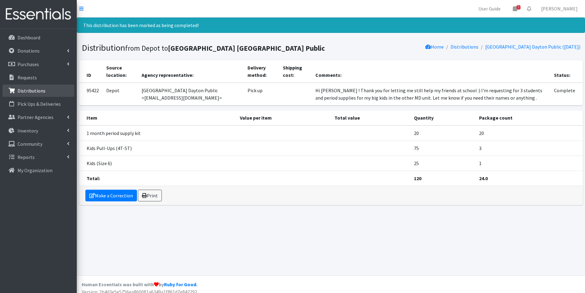
click at [29, 89] on p "Distributions" at bounding box center [32, 91] width 28 height 6
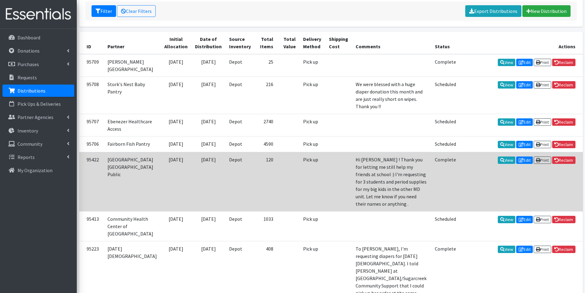
scroll to position [123, 0]
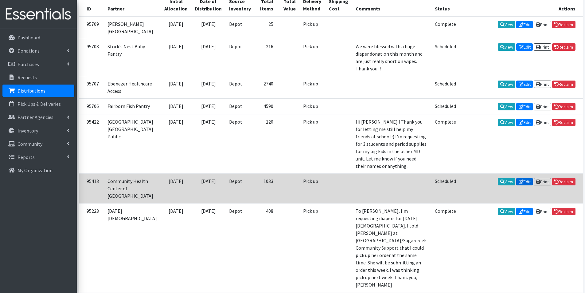
click at [520, 179] on icon at bounding box center [521, 181] width 5 height 4
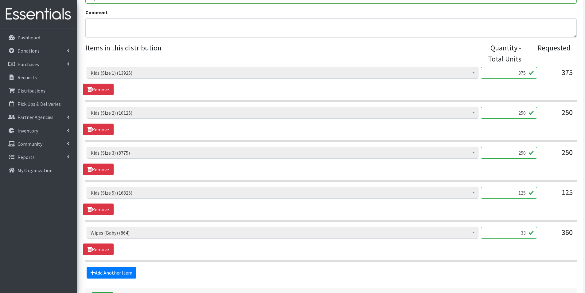
scroll to position [246, 0]
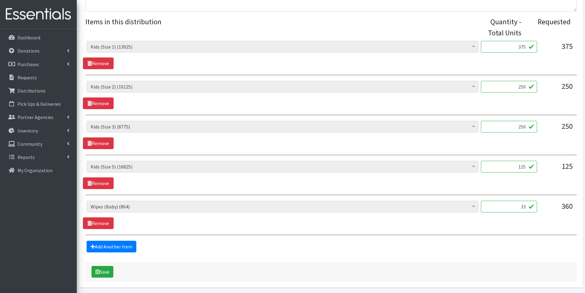
drag, startPoint x: 512, startPoint y: 204, endPoint x: 515, endPoint y: 207, distance: 4.1
click at [513, 206] on input "33" at bounding box center [509, 207] width 56 height 12
type input "3"
type input "86"
click at [105, 273] on button "Save" at bounding box center [103, 272] width 22 height 12
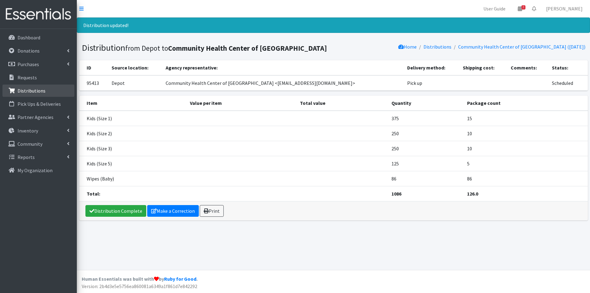
click at [30, 89] on p "Distributions" at bounding box center [32, 91] width 28 height 6
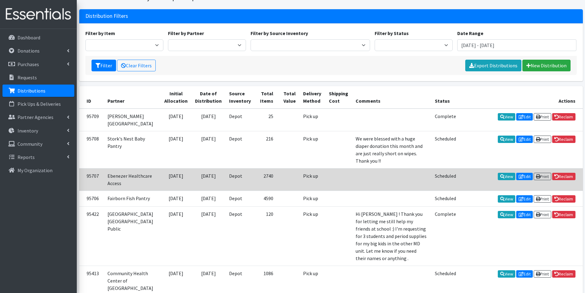
scroll to position [61, 0]
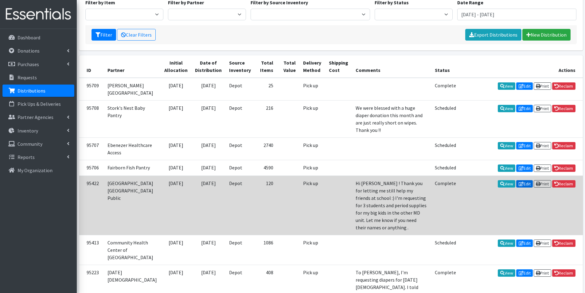
click at [525, 187] on link "Edit" at bounding box center [524, 183] width 17 height 7
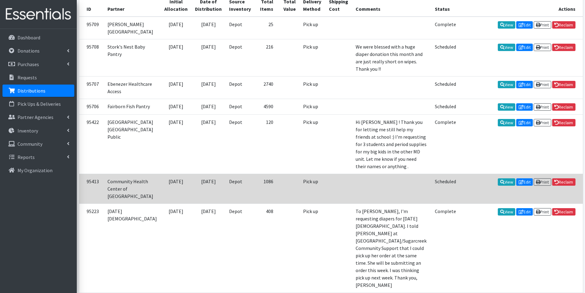
scroll to position [123, 0]
click at [521, 178] on link "Edit" at bounding box center [524, 181] width 17 height 7
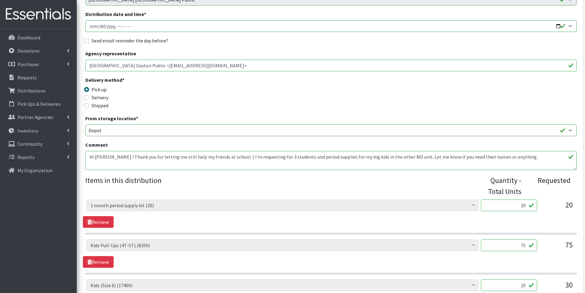
scroll to position [92, 0]
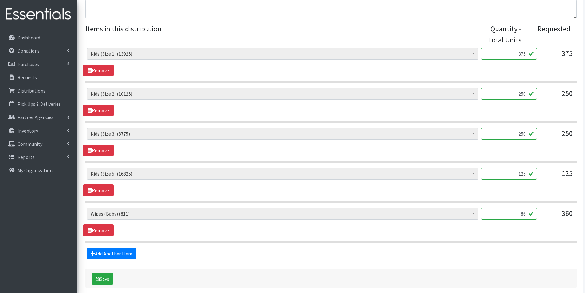
scroll to position [246, 0]
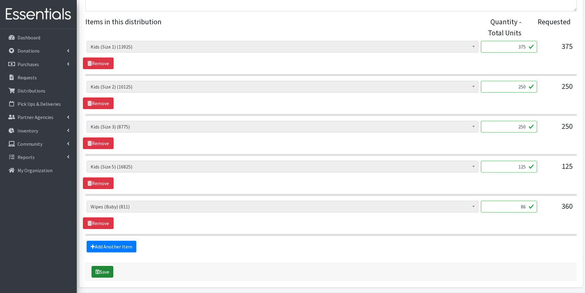
click at [106, 274] on button "Save" at bounding box center [103, 272] width 22 height 12
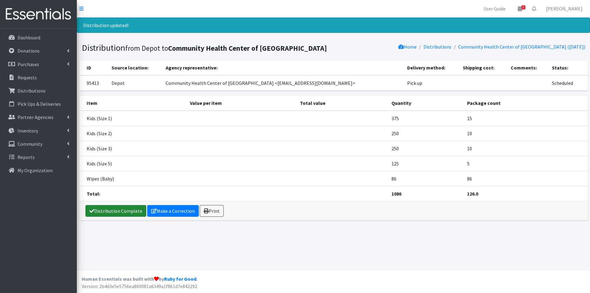
click at [110, 209] on link "Distribution Complete" at bounding box center [115, 211] width 61 height 12
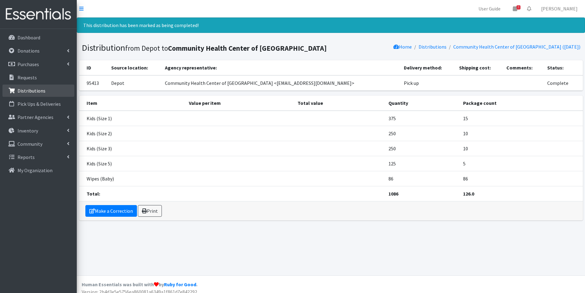
click at [32, 89] on p "Distributions" at bounding box center [32, 91] width 28 height 6
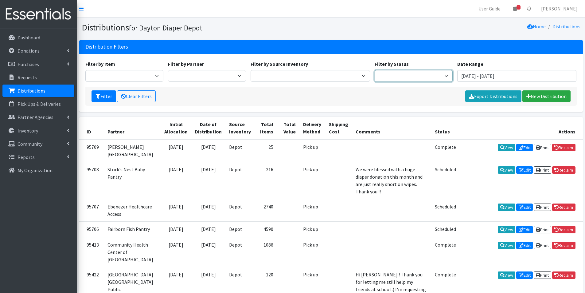
click at [447, 75] on select "Scheduled Complete" at bounding box center [414, 76] width 78 height 12
select select "5"
click at [375, 70] on select "Scheduled Complete" at bounding box center [414, 76] width 78 height 12
click at [104, 96] on button "Filter" at bounding box center [104, 96] width 25 height 12
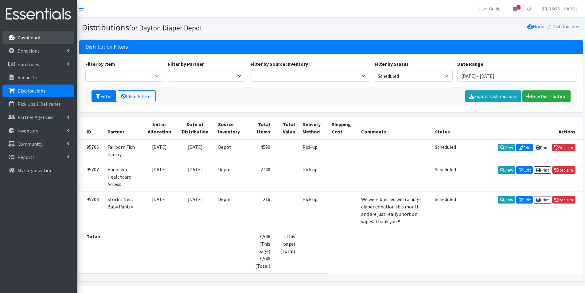
click at [25, 38] on p "Dashboard" at bounding box center [29, 37] width 23 height 6
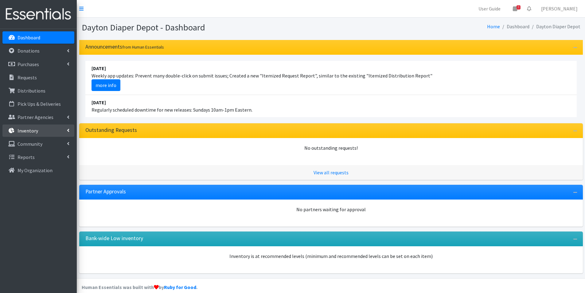
click at [26, 132] on p "Inventory" at bounding box center [28, 130] width 21 height 6
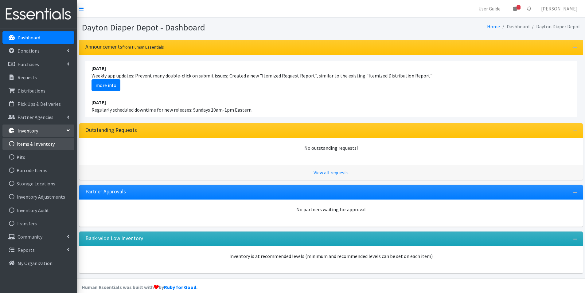
click at [36, 145] on link "Items & Inventory" at bounding box center [38, 144] width 72 height 12
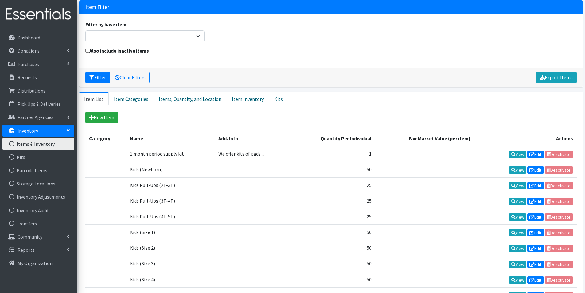
scroll to position [13, 0]
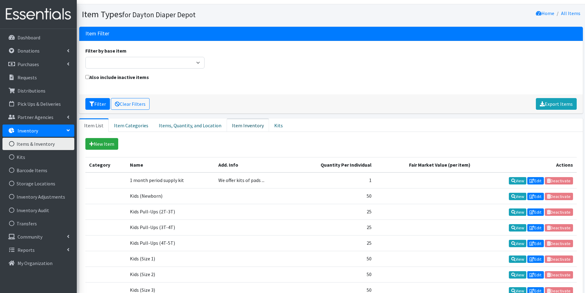
click at [235, 126] on link "Item Inventory" at bounding box center [248, 125] width 42 height 14
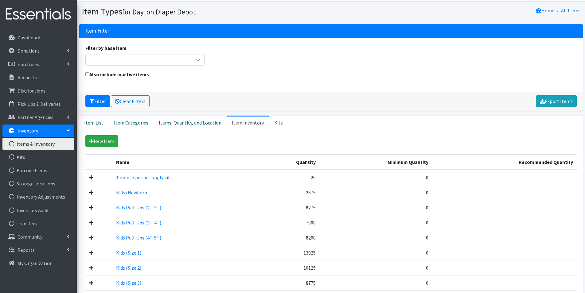
scroll to position [0, 0]
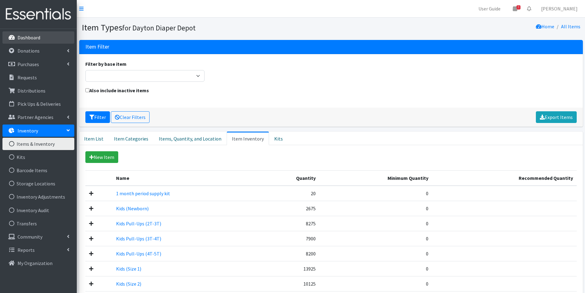
click at [31, 37] on p "Dashboard" at bounding box center [29, 37] width 23 height 6
